Goal: Task Accomplishment & Management: Use online tool/utility

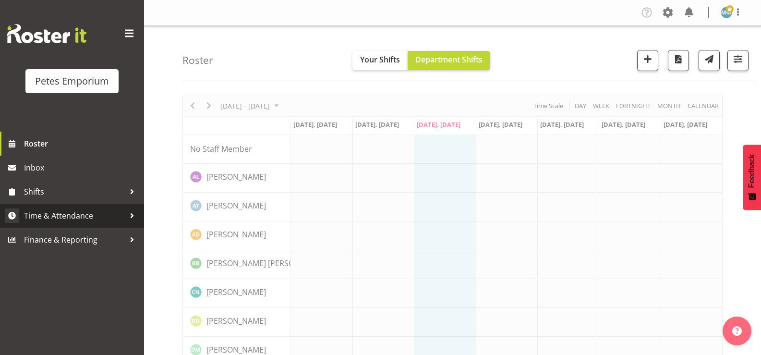
click at [84, 211] on span "Time & Attendance" at bounding box center [74, 215] width 101 height 14
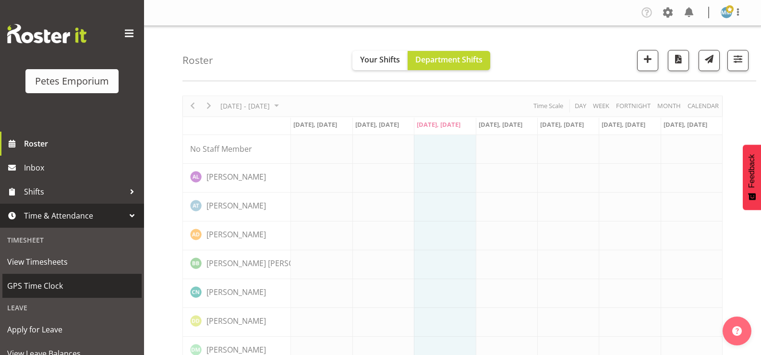
click at [72, 283] on span "GPS Time Clock" at bounding box center [72, 285] width 130 height 14
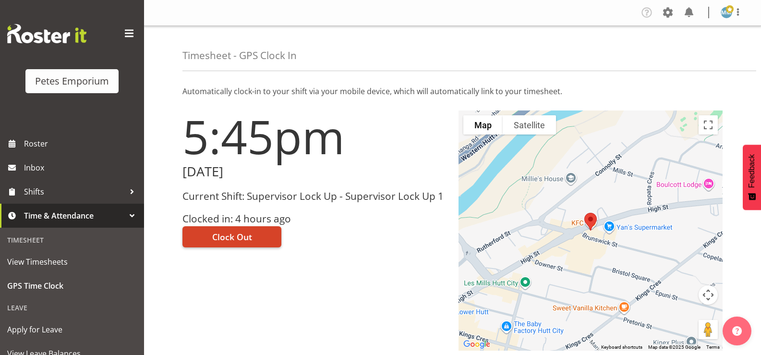
click at [229, 232] on span "Clock Out" at bounding box center [232, 236] width 40 height 12
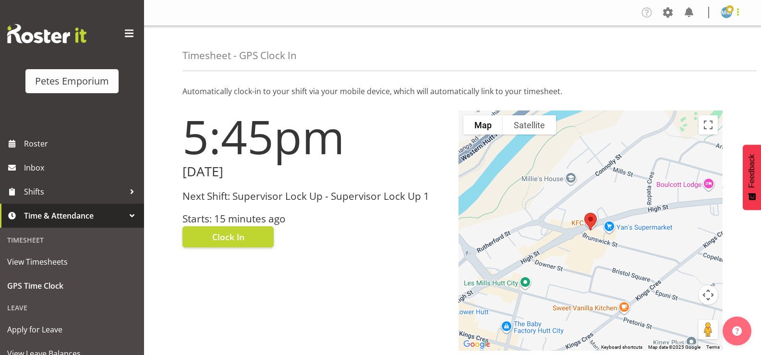
click at [735, 10] on span at bounding box center [738, 12] width 12 height 12
click at [686, 53] on link "Log Out" at bounding box center [697, 50] width 92 height 17
